Goal: Check status

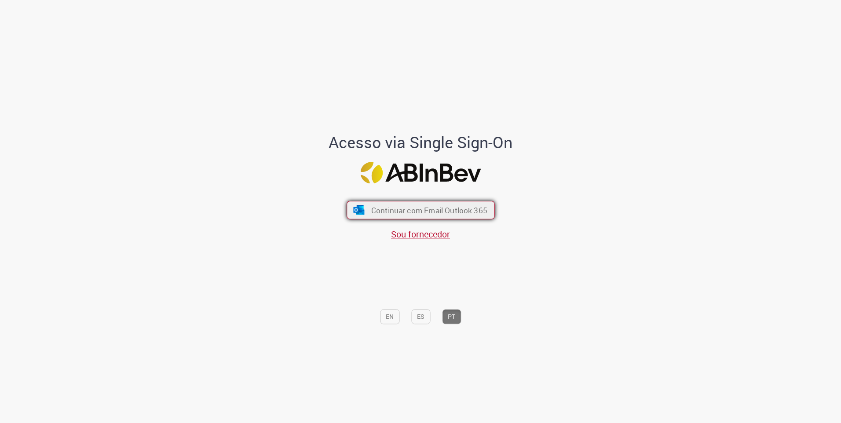
click at [395, 207] on span "Continuar com Email Outlook 365" at bounding box center [429, 210] width 116 height 10
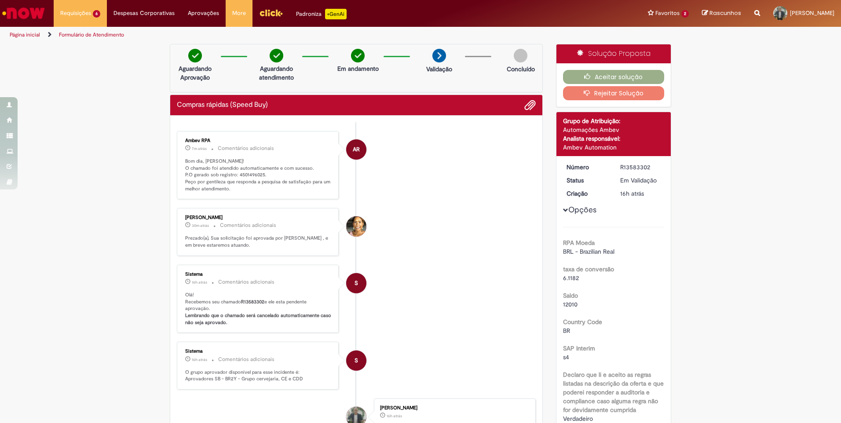
click at [246, 176] on p "Bom dia, [PERSON_NAME]! O chamado foi atendido automaticamente e com sucesso. P…" at bounding box center [258, 175] width 146 height 35
click at [246, 175] on p "Bom dia, [PERSON_NAME]! O chamado foi atendido automaticamente e com sucesso. P…" at bounding box center [258, 175] width 146 height 35
copy p "4501496025"
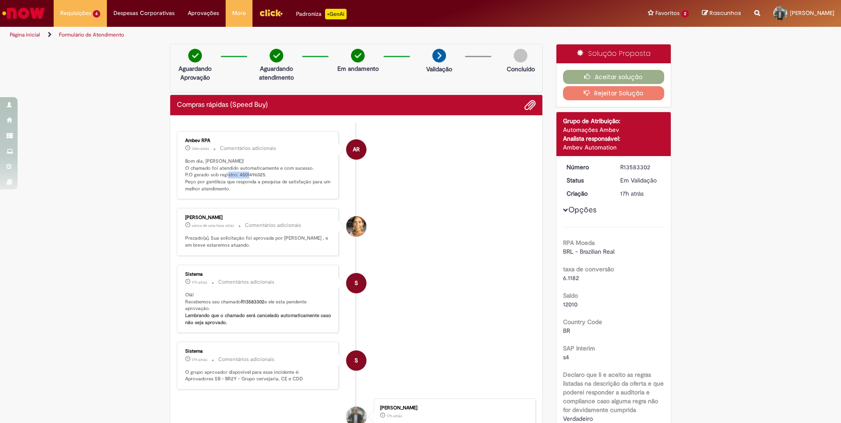
copy p "4501496025"
